Goal: Information Seeking & Learning: Learn about a topic

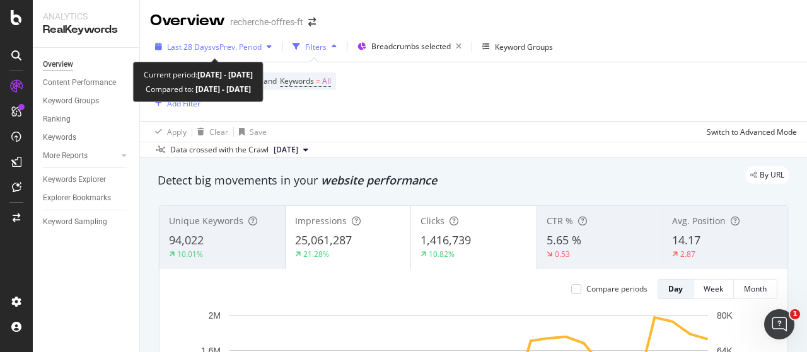
click at [244, 47] on span "vs Prev. Period" at bounding box center [237, 47] width 50 height 11
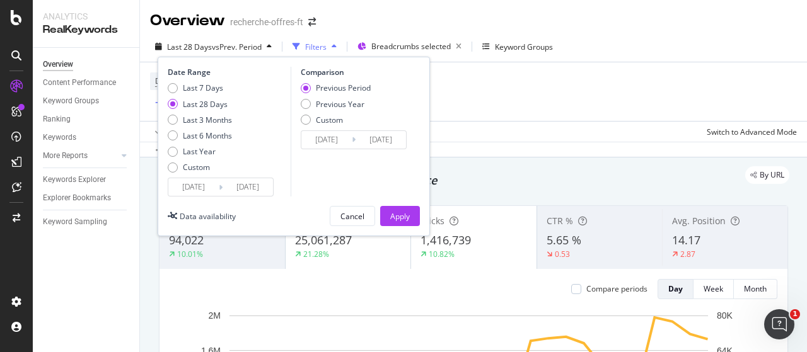
click at [189, 186] on input "[DATE]" at bounding box center [193, 187] width 50 height 18
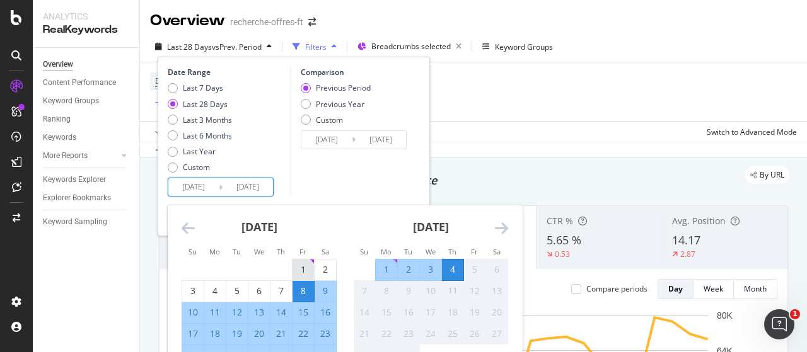
click at [304, 264] on div "1" at bounding box center [303, 270] width 21 height 13
type input "[DATE]"
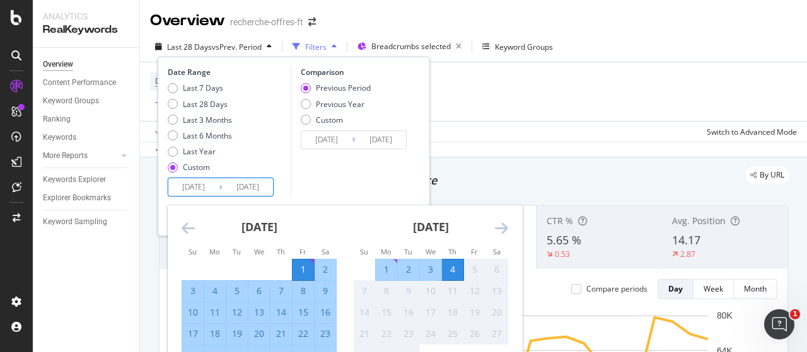
click at [260, 187] on input "[DATE]" at bounding box center [248, 187] width 50 height 18
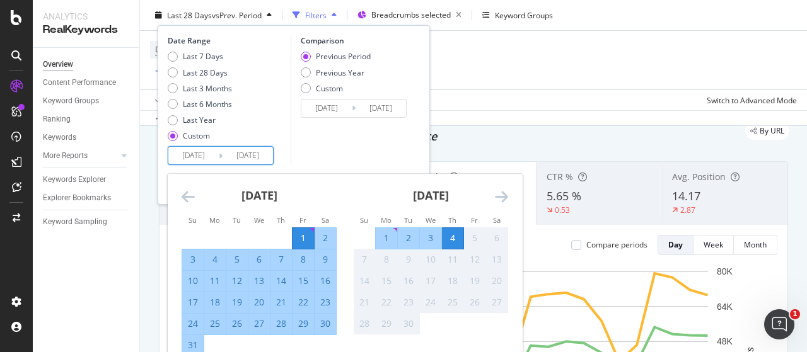
scroll to position [63, 0]
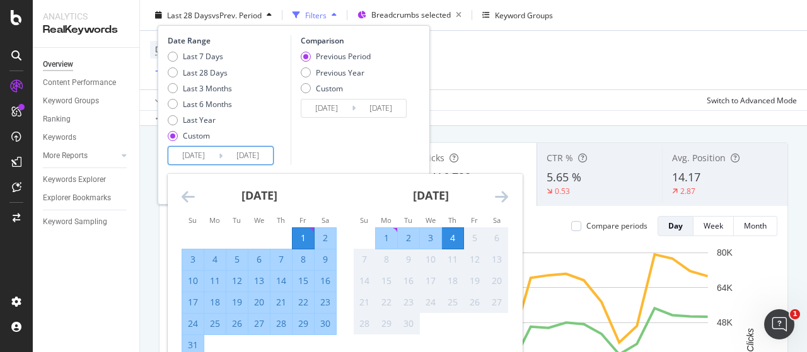
click at [194, 344] on div "31" at bounding box center [192, 345] width 21 height 13
type input "[DATE]"
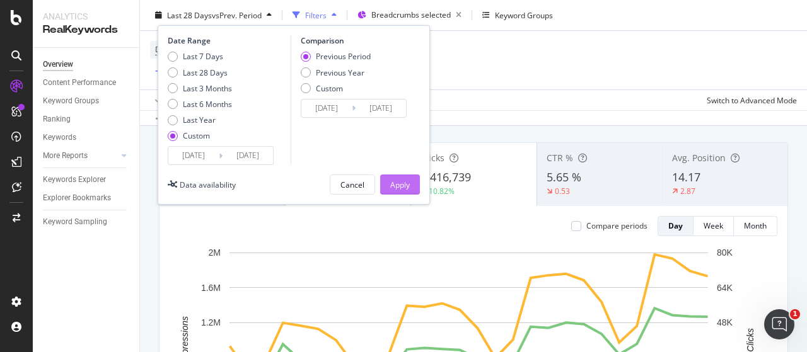
click at [405, 185] on div "Apply" at bounding box center [400, 184] width 20 height 11
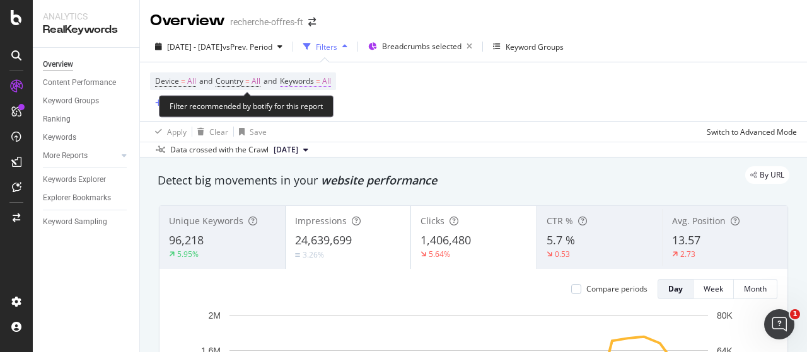
click at [320, 79] on span "=" at bounding box center [318, 81] width 4 height 11
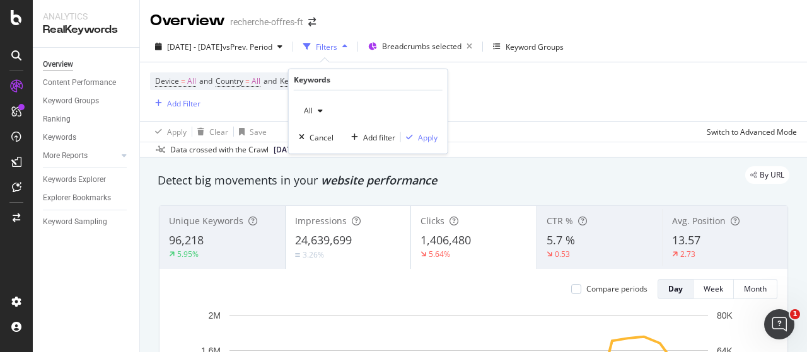
click at [316, 108] on div "button" at bounding box center [320, 111] width 15 height 8
click at [504, 100] on div "Device = All and Country = All and Keywords = All Add Filter" at bounding box center [473, 91] width 647 height 59
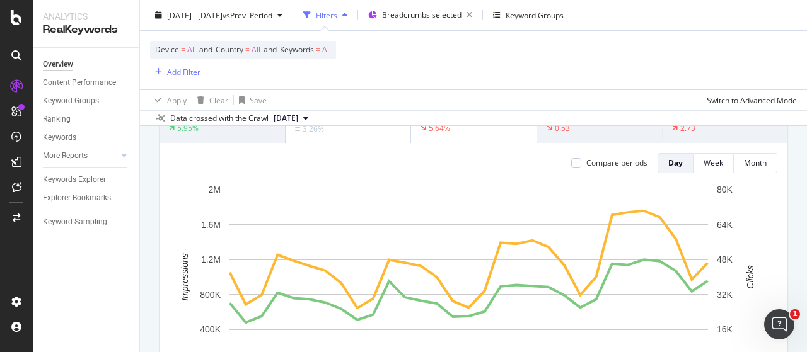
scroll to position [63, 0]
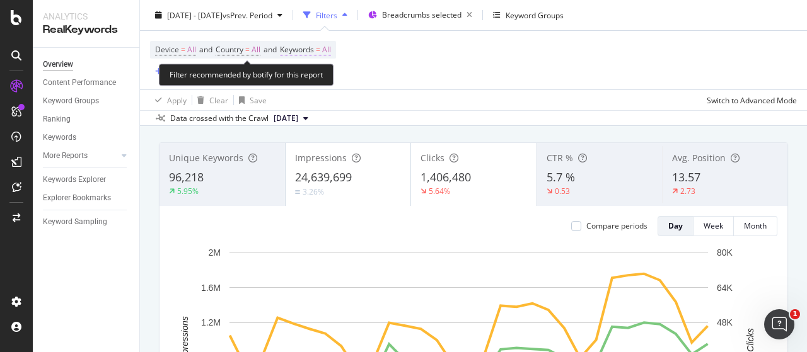
click at [314, 49] on span "Keywords" at bounding box center [297, 49] width 34 height 11
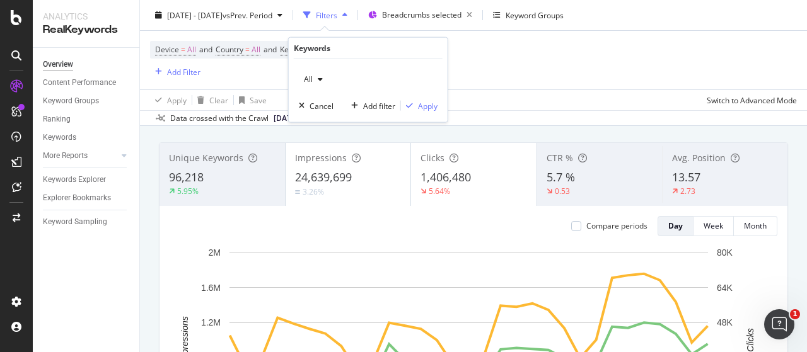
click at [308, 82] on span "All" at bounding box center [306, 79] width 14 height 11
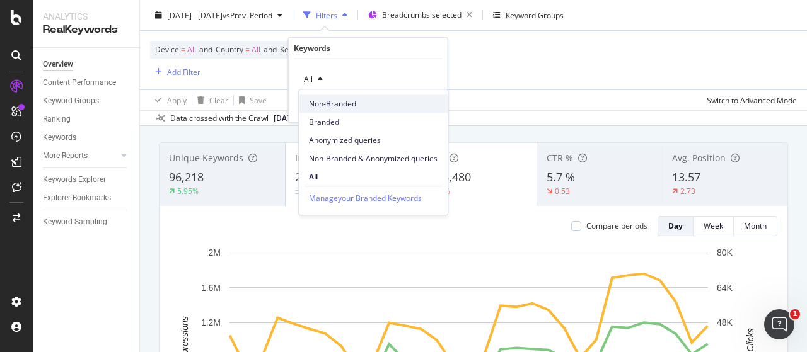
click at [337, 101] on span "Non-Branded" at bounding box center [373, 103] width 129 height 11
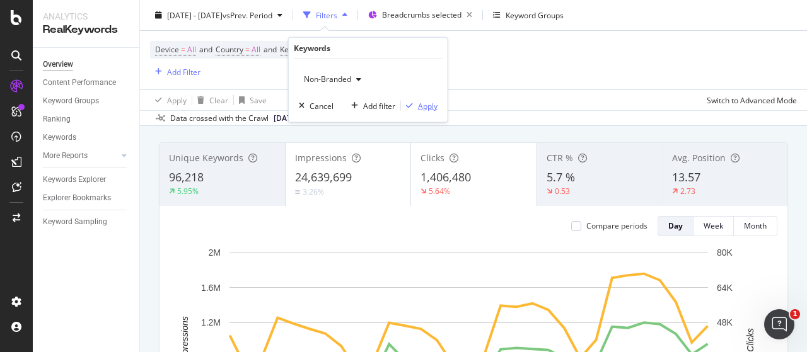
click at [418, 103] on div "Apply" at bounding box center [428, 105] width 20 height 11
